Goal: Task Accomplishment & Management: Use online tool/utility

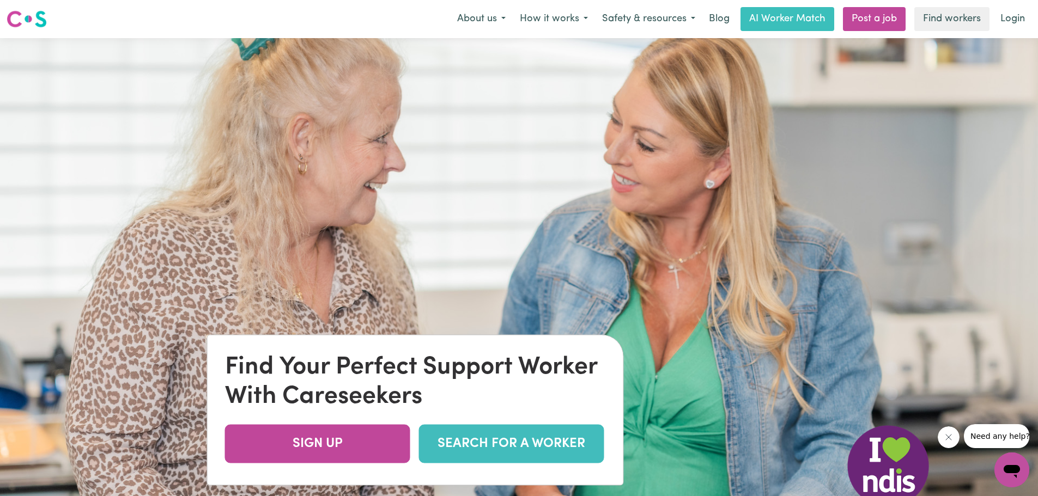
click at [521, 450] on link "SEARCH FOR A WORKER" at bounding box center [511, 444] width 185 height 39
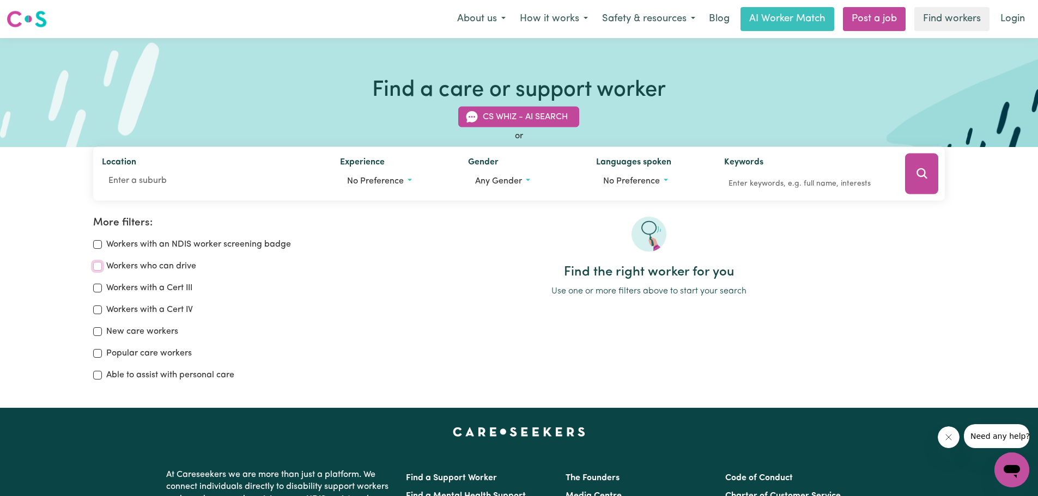
click at [97, 264] on input "Workers who can drive" at bounding box center [97, 266] width 9 height 9
checkbox input "true"
